Goal: Transaction & Acquisition: Purchase product/service

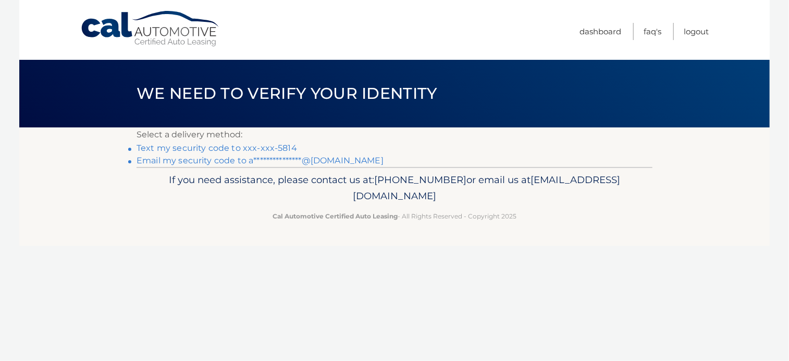
click at [268, 147] on link "Text my security code to xxx-xxx-5814" at bounding box center [216, 148] width 160 height 10
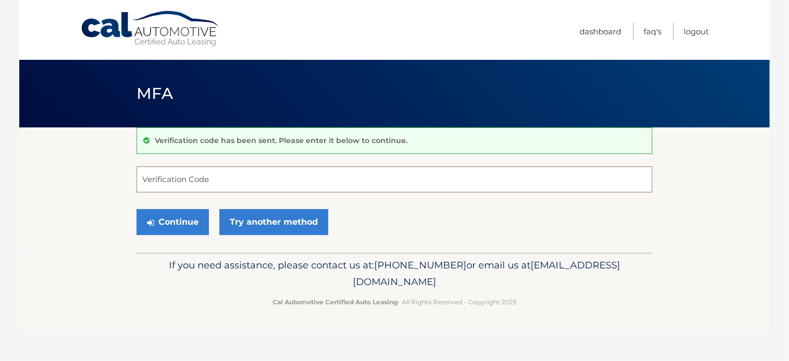
click at [248, 180] on input "Verification Code" at bounding box center [394, 180] width 516 height 26
type input "681605"
click at [196, 221] on button "Continue" at bounding box center [172, 222] width 72 height 26
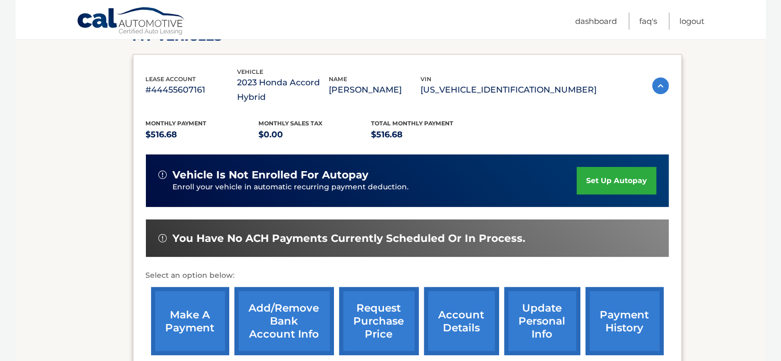
scroll to position [156, 0]
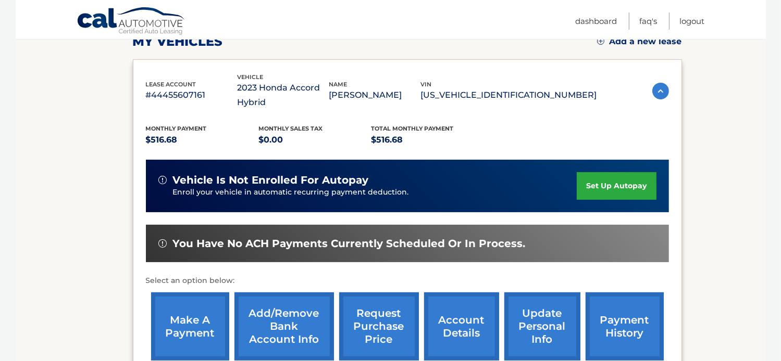
click at [185, 321] on link "make a payment" at bounding box center [190, 327] width 78 height 68
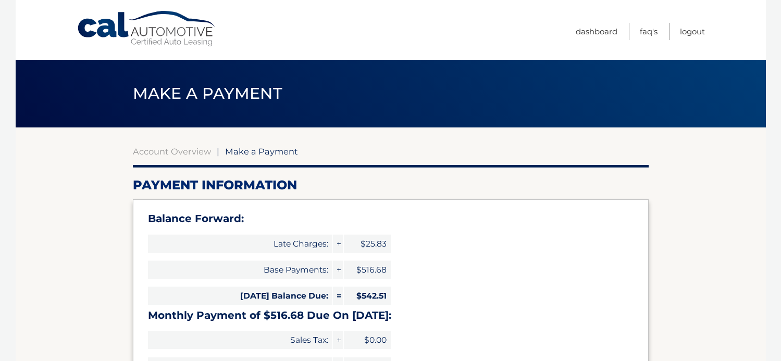
select select "YjFlOGYyNTUtZjM0NC00OWRhLTg3NTAtYmUyZmM1NzYwOTcx"
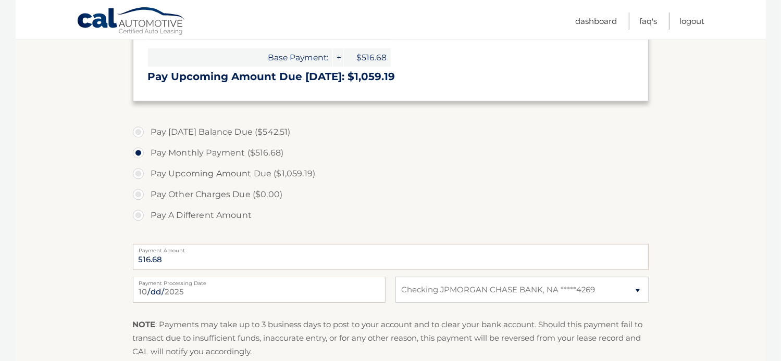
scroll to position [313, 0]
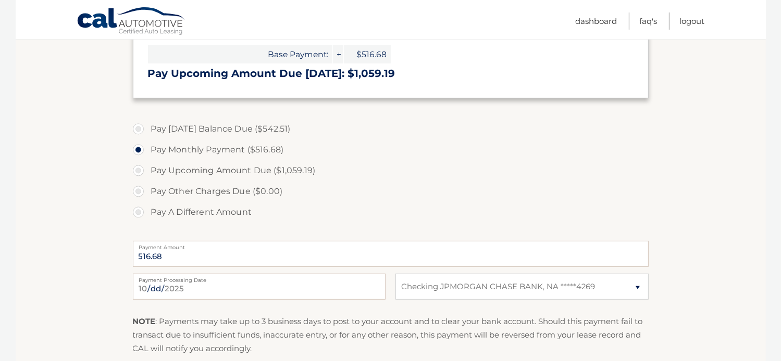
click at [139, 127] on label "Pay Today's Balance Due ($542.51)" at bounding box center [391, 129] width 516 height 21
click at [139, 127] on input "Pay Today's Balance Due ($542.51)" at bounding box center [142, 127] width 10 height 17
radio input "true"
type input "542.51"
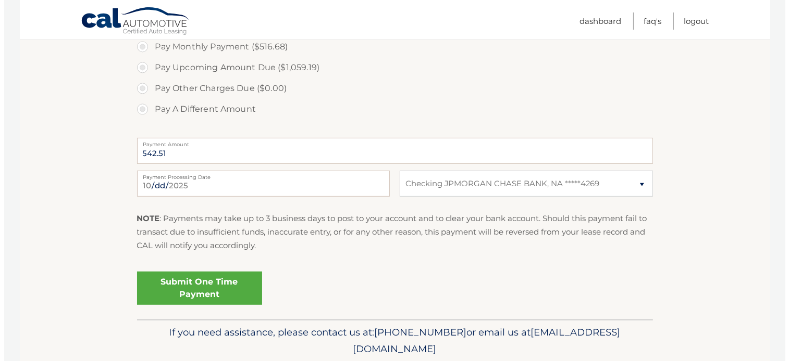
scroll to position [417, 0]
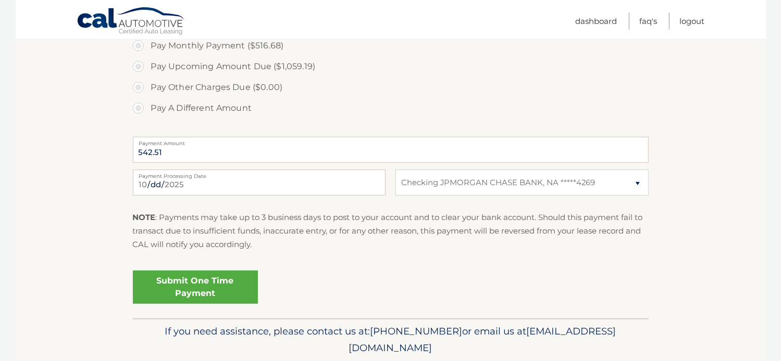
click at [196, 288] on link "Submit One Time Payment" at bounding box center [195, 287] width 125 height 33
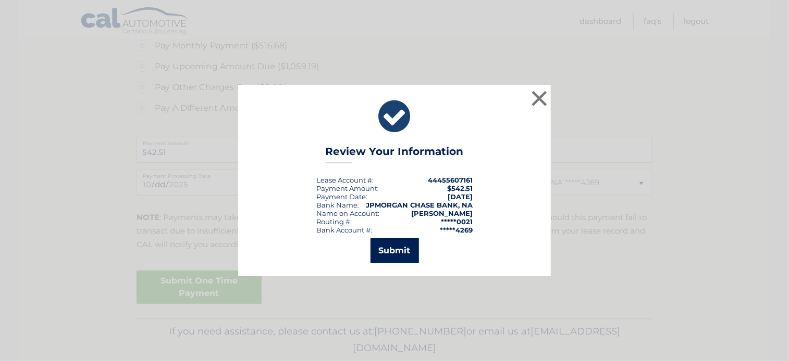
click at [393, 252] on button "Submit" at bounding box center [394, 251] width 48 height 25
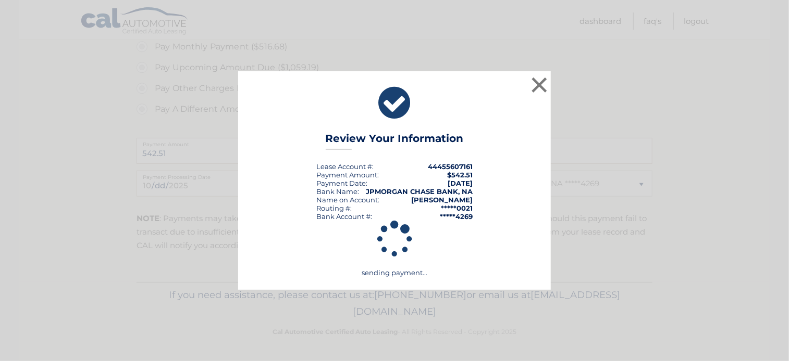
scroll to position [415, 0]
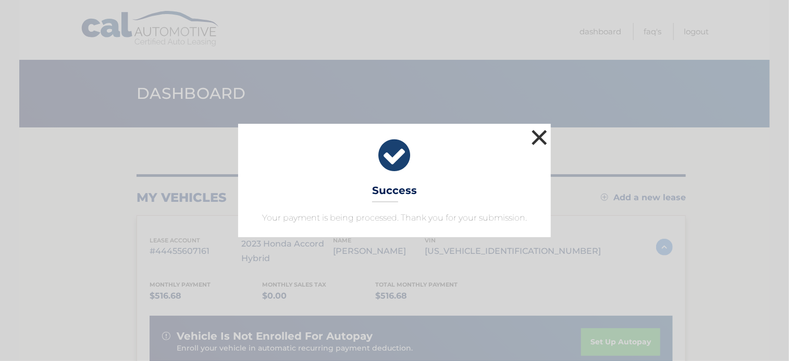
click at [538, 134] on button "×" at bounding box center [539, 137] width 21 height 21
